Goal: Find specific page/section: Find specific page/section

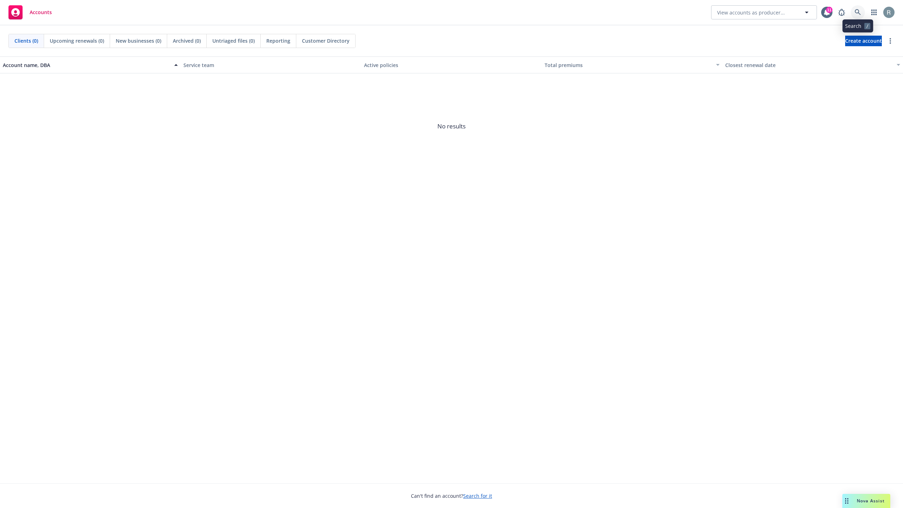
click at [863, 9] on link at bounding box center [858, 12] width 14 height 14
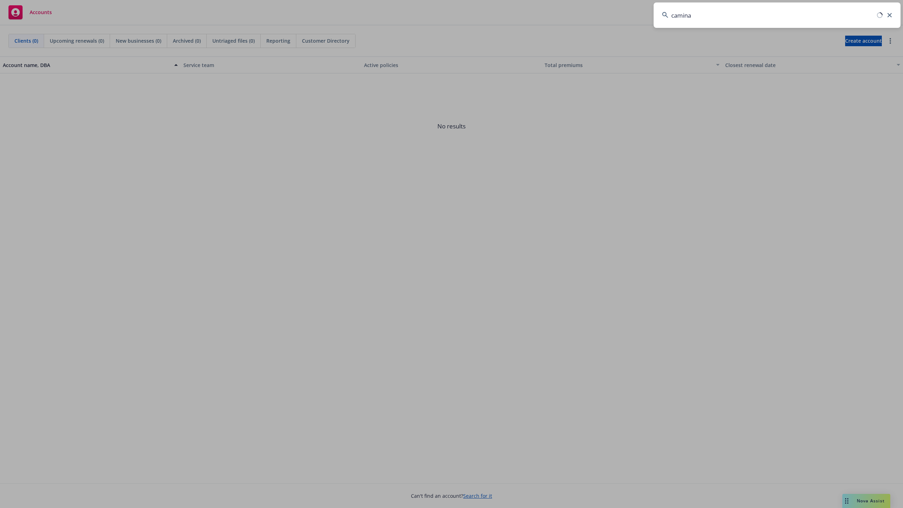
type input "caminar"
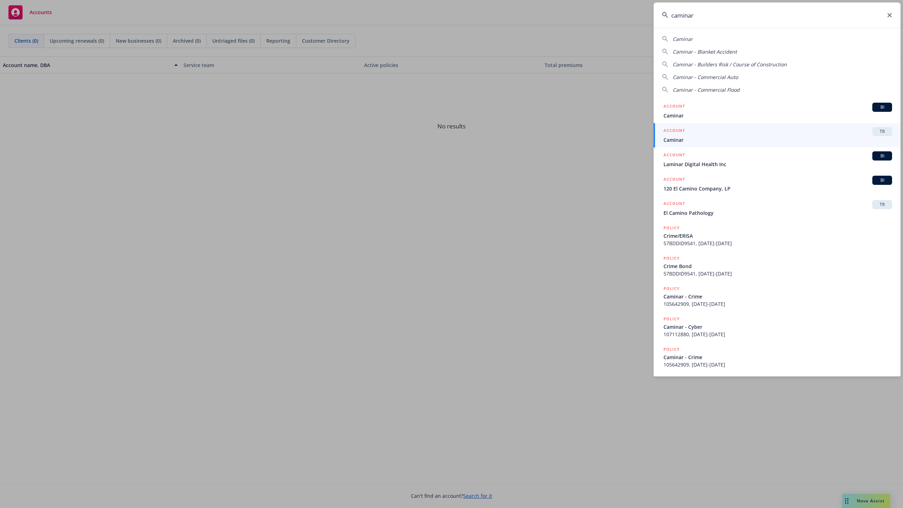
click at [821, 130] on div "ACCOUNT TR" at bounding box center [777, 131] width 229 height 9
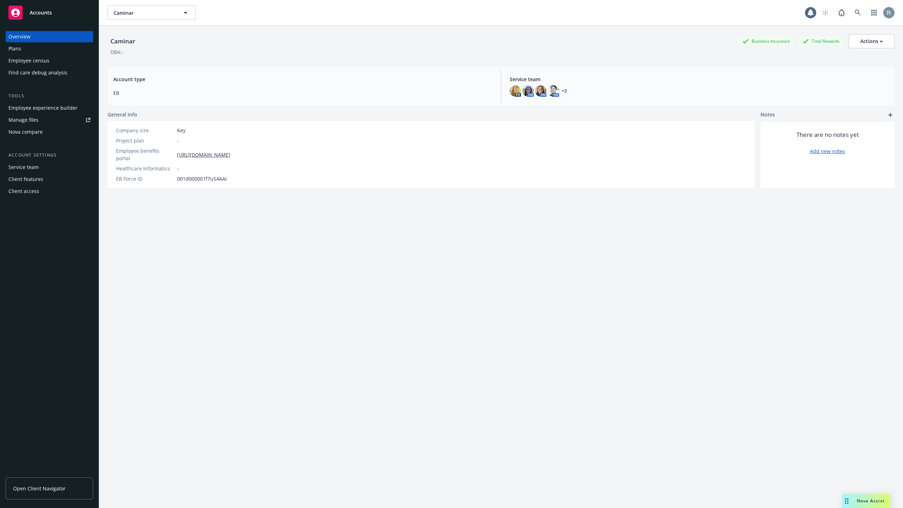
click at [38, 110] on div "Employee experience builder" at bounding box center [42, 107] width 69 height 11
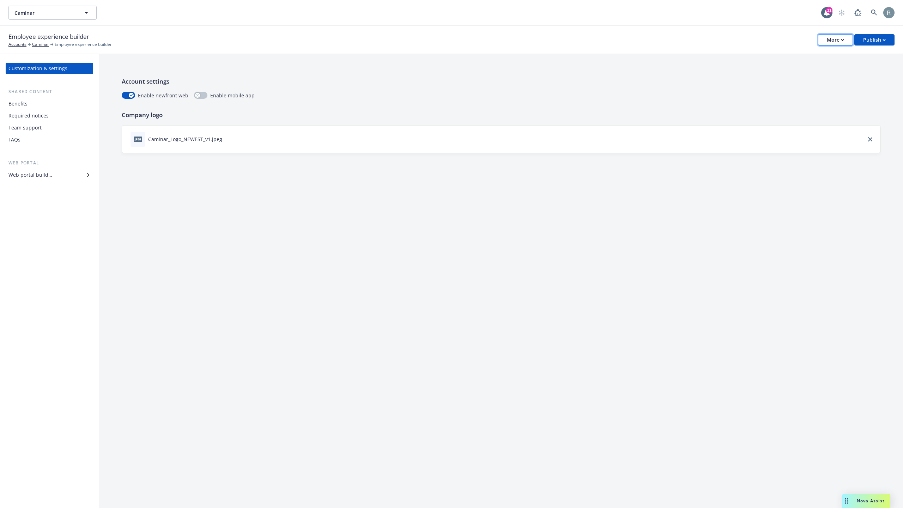
click at [826, 42] on button "More" at bounding box center [835, 39] width 35 height 11
click at [791, 74] on link "Copy portal link" at bounding box center [800, 69] width 104 height 14
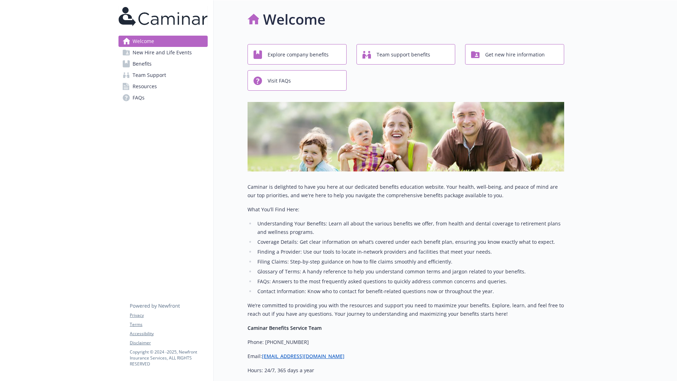
click at [189, 49] on span "New Hire and Life Events" at bounding box center [162, 52] width 59 height 11
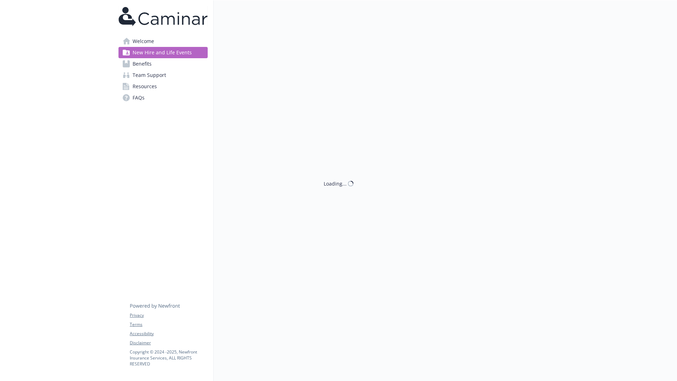
click at [171, 71] on link "Team Support" at bounding box center [162, 74] width 89 height 11
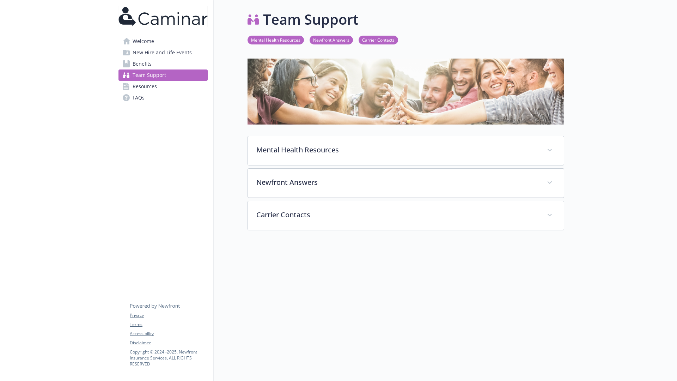
click at [177, 90] on link "Resources" at bounding box center [162, 86] width 89 height 11
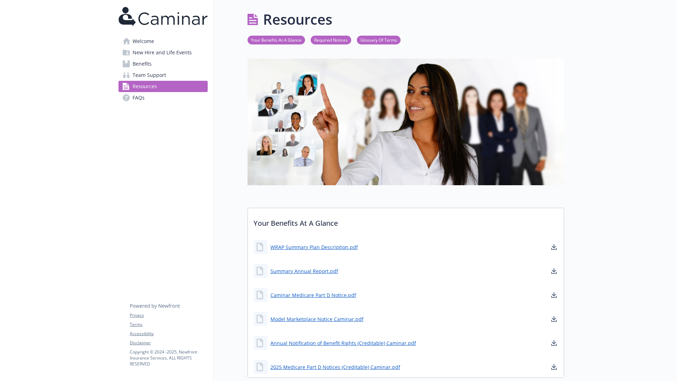
click at [164, 102] on link "FAQs" at bounding box center [162, 97] width 89 height 11
